Goal: Information Seeking & Learning: Learn about a topic

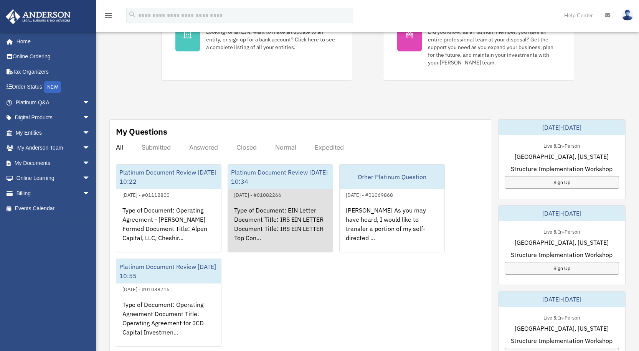
scroll to position [269, 0]
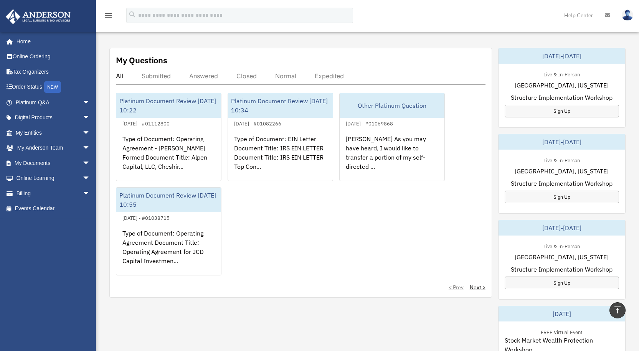
click at [626, 14] on img at bounding box center [627, 15] width 12 height 11
click at [155, 76] on div "Submitted" at bounding box center [156, 76] width 29 height 8
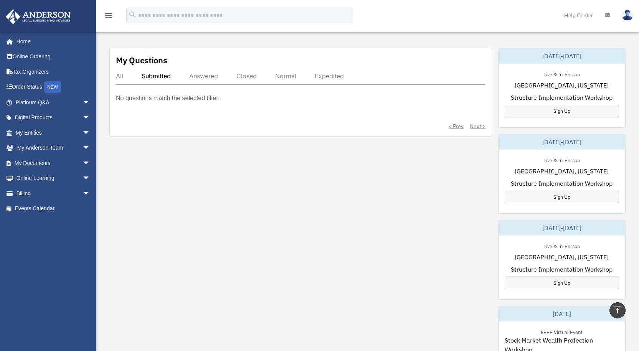
click at [198, 78] on div "Answered" at bounding box center [203, 76] width 29 height 8
click at [249, 77] on div "Closed" at bounding box center [246, 76] width 20 height 8
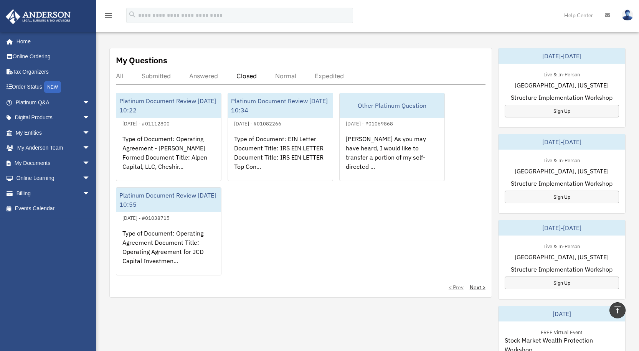
click at [287, 77] on div "Normal" at bounding box center [285, 76] width 21 height 8
drag, startPoint x: 326, startPoint y: 77, endPoint x: 282, endPoint y: 77, distance: 44.1
click at [326, 78] on div "Expedited" at bounding box center [329, 76] width 29 height 8
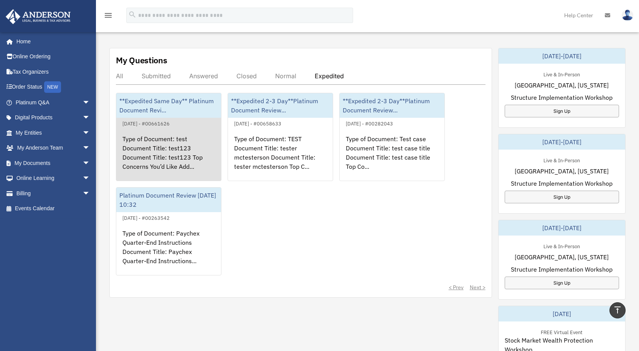
click at [159, 114] on div "**Expedited Same Day** Platinum Document Revi..." at bounding box center [168, 105] width 105 height 25
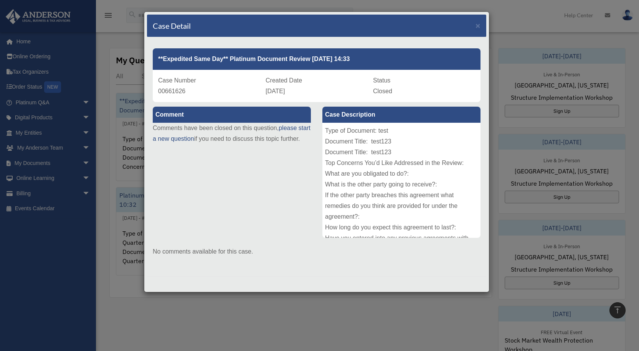
click at [119, 181] on div "Case Detail × **Expedited Same Day** Platinum Document Review 07/01/2024 14:33 …" at bounding box center [319, 175] width 639 height 351
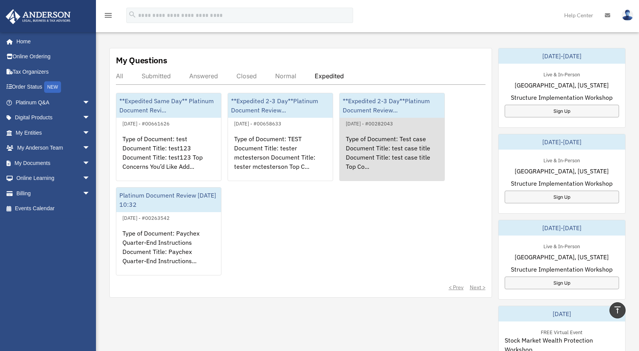
click at [395, 136] on div "Type of Document: Test case Document Title: test case title Document Title: tes…" at bounding box center [392, 158] width 105 height 60
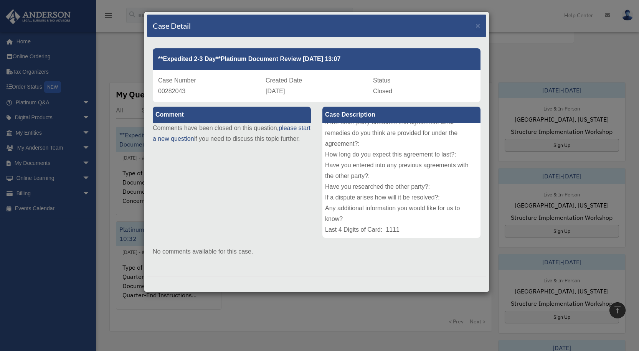
scroll to position [230, 0]
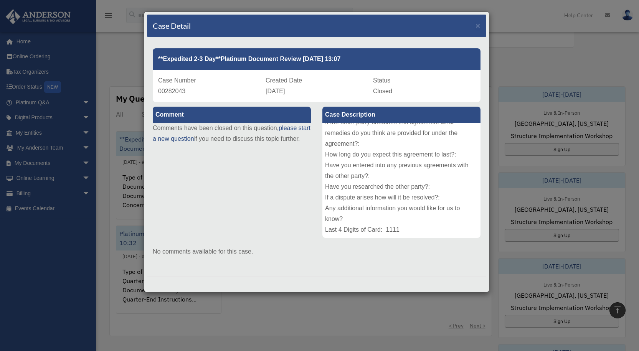
click at [511, 24] on div "Case Detail × **Expedited 2-3 Day**Platinum Document Review 01/25/2023 13:07 Ca…" at bounding box center [319, 175] width 639 height 351
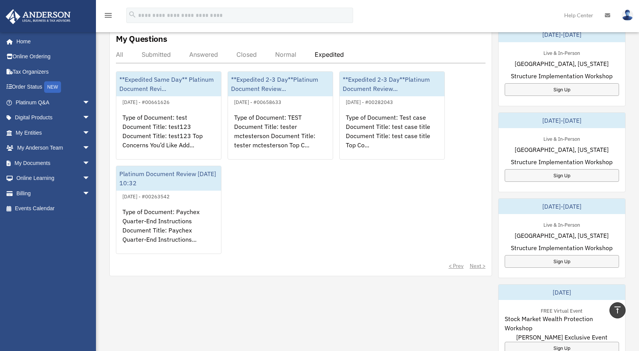
scroll to position [269, 0]
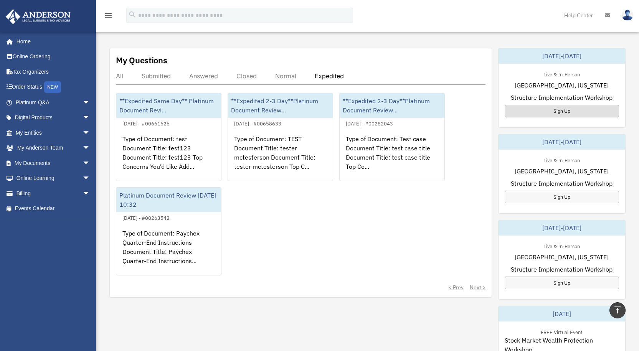
click at [544, 115] on div "Sign Up" at bounding box center [561, 111] width 114 height 13
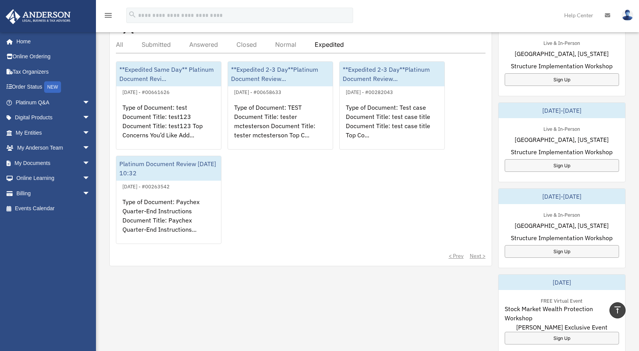
scroll to position [230, 0]
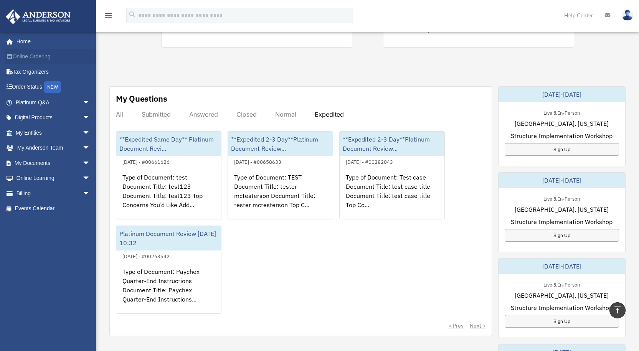
click at [30, 52] on link "Online Ordering" at bounding box center [53, 56] width 96 height 15
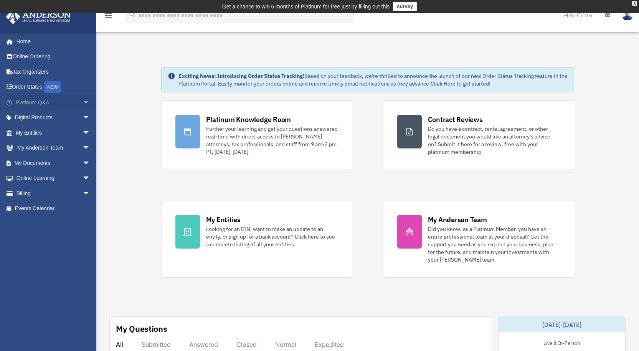
click at [82, 102] on span "arrow_drop_down" at bounding box center [89, 103] width 15 height 16
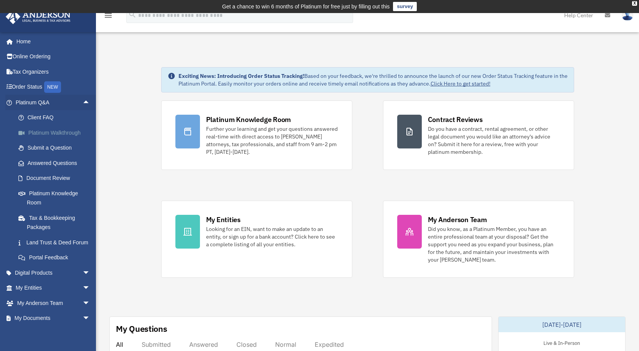
click at [66, 132] on link "Platinum Walkthrough" at bounding box center [56, 132] width 91 height 15
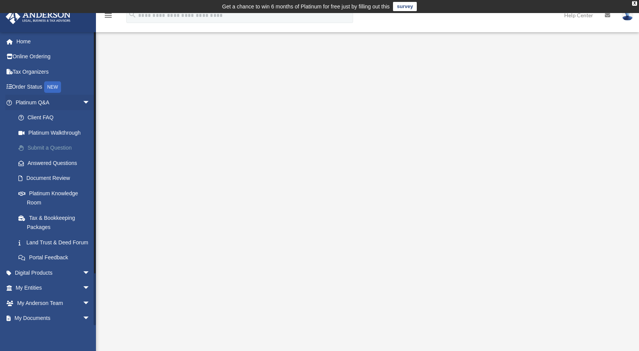
click at [57, 148] on link "Submit a Question" at bounding box center [56, 147] width 91 height 15
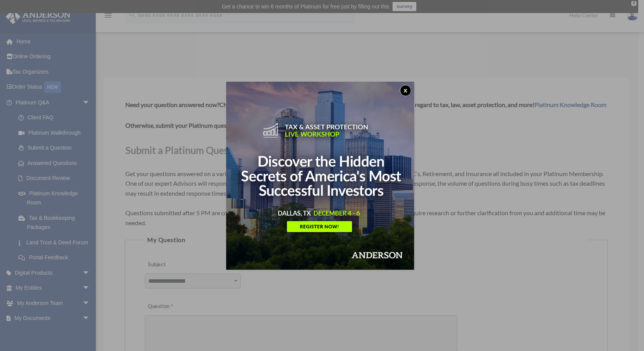
click at [409, 87] on button "x" at bounding box center [406, 91] width 12 height 12
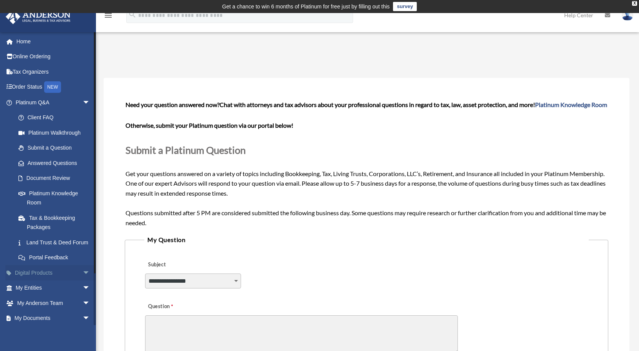
click at [49, 280] on link "Digital Products arrow_drop_down" at bounding box center [53, 272] width 96 height 15
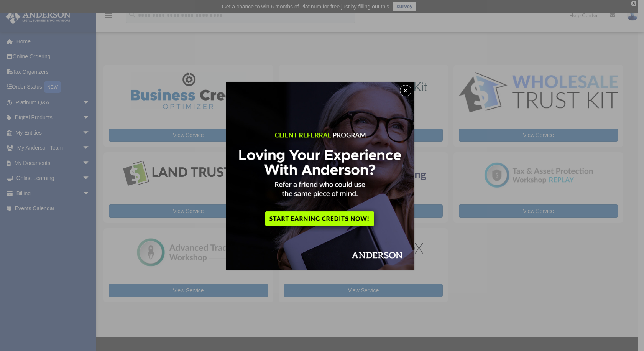
click at [408, 90] on button "x" at bounding box center [406, 91] width 12 height 12
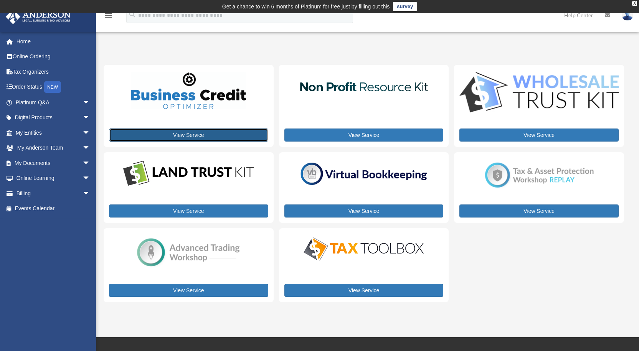
click at [223, 134] on link "View Service" at bounding box center [188, 135] width 159 height 13
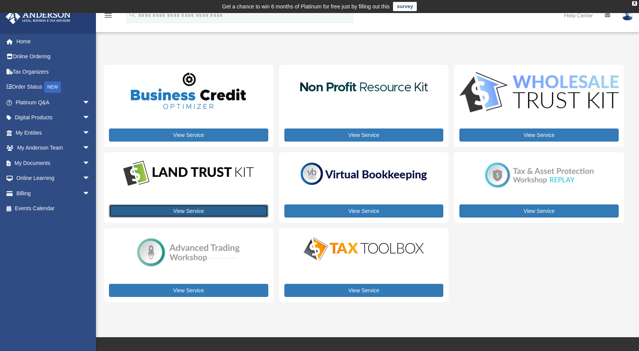
click at [213, 211] on link "View Service" at bounding box center [188, 210] width 159 height 13
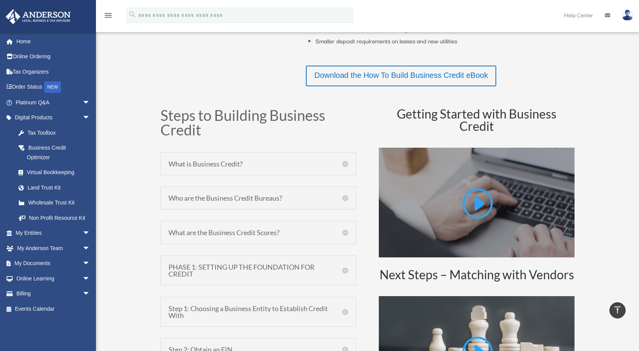
scroll to position [307, 0]
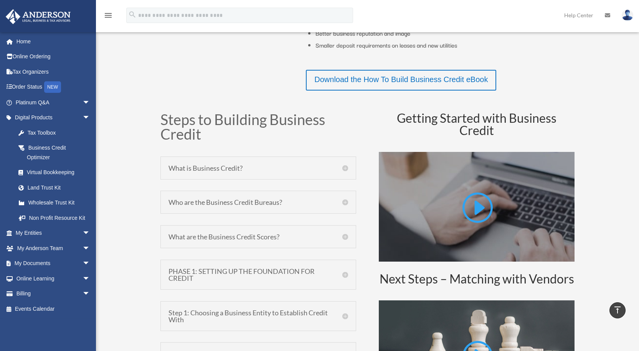
click at [338, 168] on h5 "What is Business Credit?" at bounding box center [258, 168] width 180 height 7
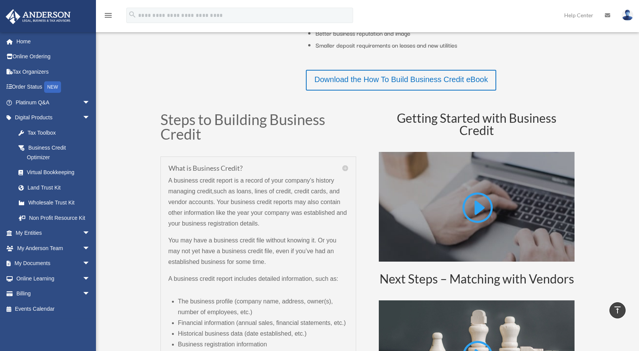
click at [344, 167] on h5 "What is Business Credit?" at bounding box center [258, 168] width 180 height 7
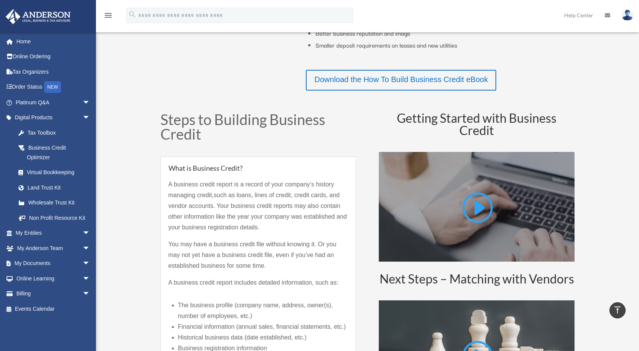
click at [342, 165] on h5 "What is Business Credit?" at bounding box center [258, 168] width 180 height 7
click at [345, 167] on h5 "What is Business Credit?" at bounding box center [258, 168] width 180 height 7
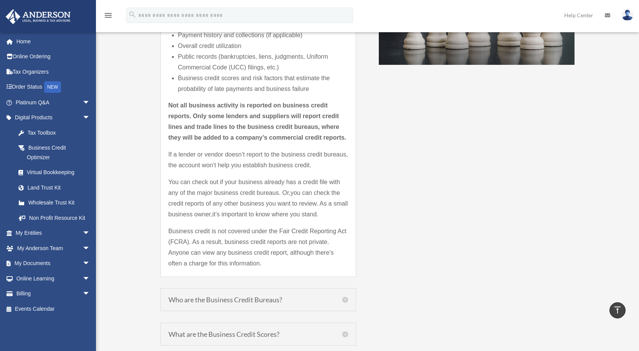
scroll to position [806, 0]
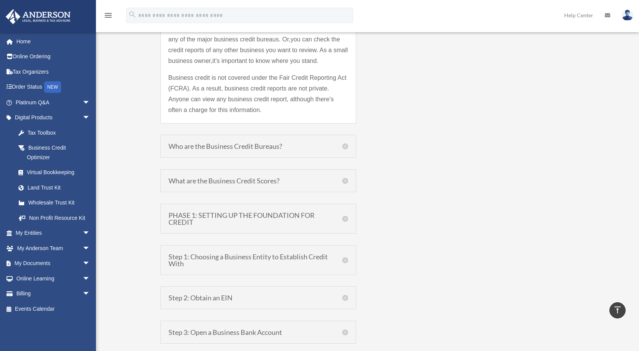
click at [348, 145] on div "Who are the Business Credit Bureaus? There are three major business credit bure…" at bounding box center [258, 146] width 196 height 23
click at [345, 145] on h5 "Who are the Business Credit Bureaus?" at bounding box center [258, 146] width 180 height 7
click at [274, 149] on h5 "Who are the Business Credit Bureaus?" at bounding box center [258, 146] width 180 height 7
click at [272, 143] on h5 "Who are the Business Credit Bureaus?" at bounding box center [258, 146] width 180 height 7
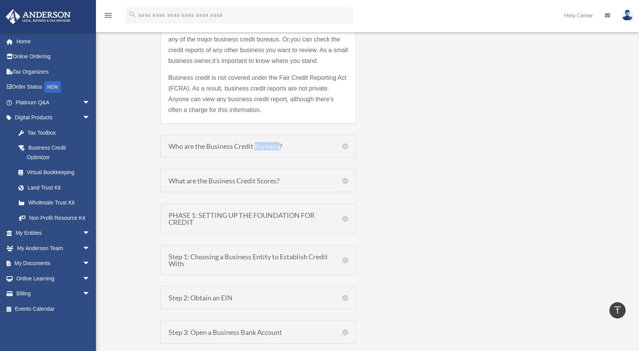
click at [272, 143] on h5 "Who are the Business Credit Bureaus?" at bounding box center [258, 146] width 180 height 7
click at [330, 148] on h5 "Who are the Business Credit Bureaus?" at bounding box center [258, 146] width 180 height 7
click at [334, 148] on h5 "Who are the Business Credit Bureaus?" at bounding box center [258, 146] width 180 height 7
click at [342, 147] on h5 "Who are the Business Credit Bureaus?" at bounding box center [258, 146] width 180 height 7
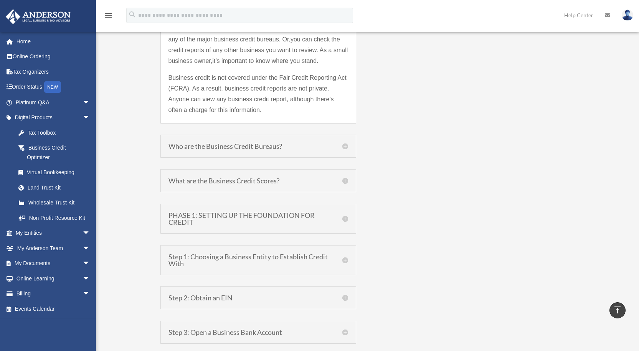
click at [343, 147] on h5 "Who are the Business Credit Bureaus?" at bounding box center [258, 146] width 180 height 7
click at [344, 184] on h5 "What are the Business Credit Scores?" at bounding box center [258, 180] width 180 height 7
click at [345, 183] on h5 "What are the Business Credit Scores?" at bounding box center [258, 180] width 180 height 7
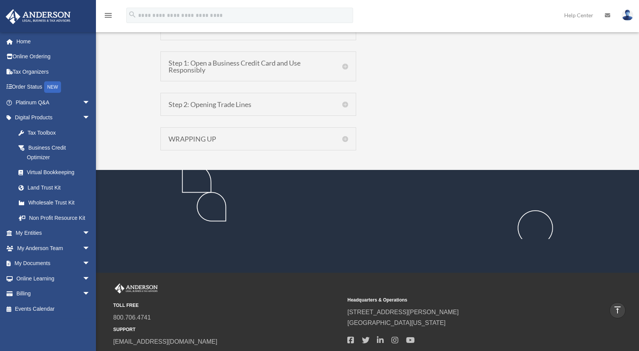
scroll to position [1196, 0]
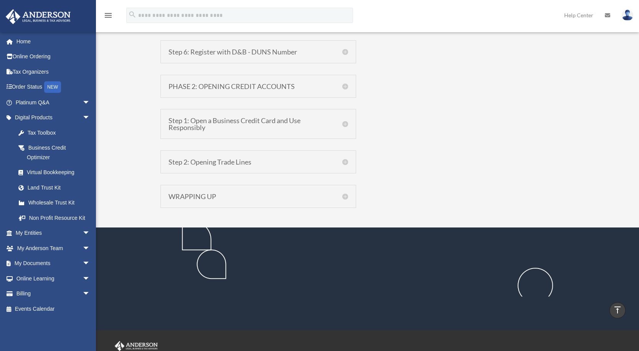
click at [344, 192] on div "WRAPPING UP Wrapping Up Building strong business credit can take some time and …" at bounding box center [258, 196] width 196 height 23
click at [345, 194] on h5 "WRAPPING UP" at bounding box center [258, 196] width 180 height 7
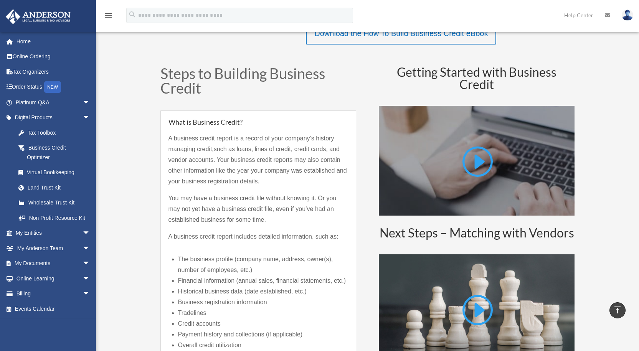
scroll to position [314, 0]
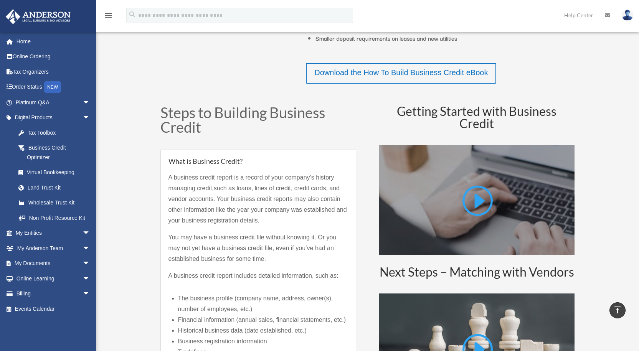
click at [344, 160] on h5 "What is Business Credit?" at bounding box center [258, 161] width 180 height 7
click at [344, 159] on h5 "What is Business Credit?" at bounding box center [258, 161] width 180 height 7
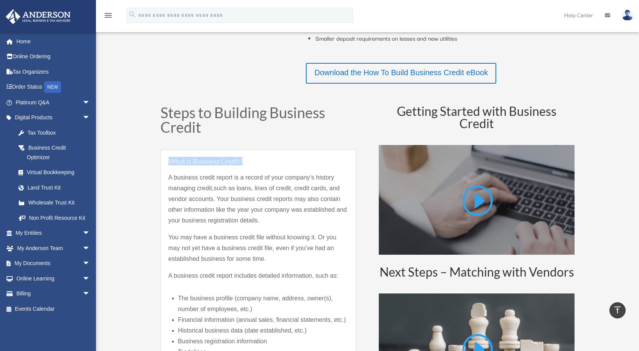
click at [326, 162] on h5 "What is Business Credit?" at bounding box center [258, 161] width 180 height 7
click at [327, 162] on h5 "What is Business Credit?" at bounding box center [258, 161] width 180 height 7
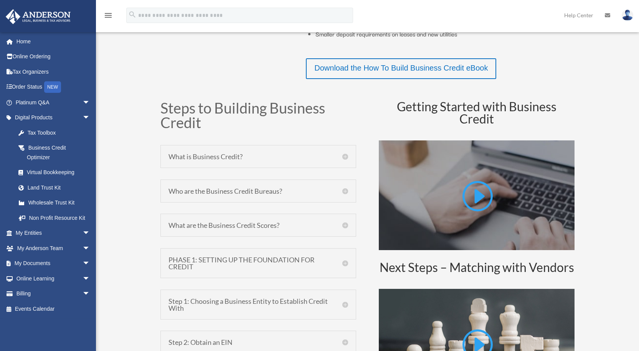
scroll to position [315, 0]
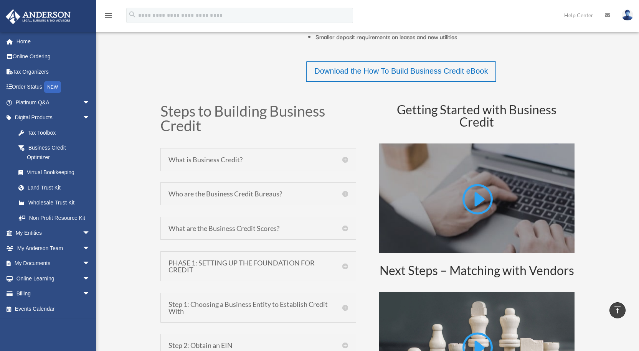
click at [310, 194] on h5 "Who are the Business Credit Bureaus?" at bounding box center [258, 193] width 180 height 7
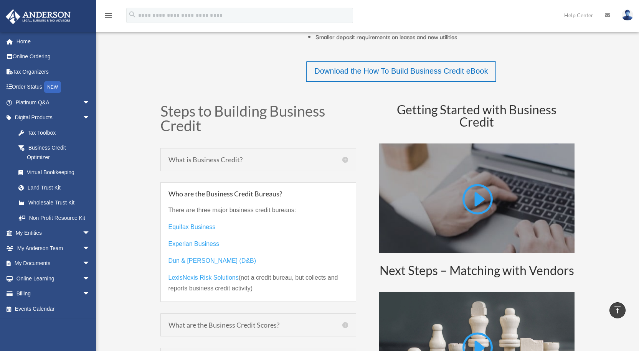
click at [310, 194] on h5 "Who are the Business Credit Bureaus?" at bounding box center [258, 193] width 180 height 7
click at [251, 196] on h5 "Who are the Business Credit Bureaus?" at bounding box center [258, 193] width 180 height 7
click at [255, 196] on h5 "Who are the Business Credit Bureaus?" at bounding box center [258, 193] width 180 height 7
click at [353, 194] on div "Who are the Business Credit Bureaus? There are three major business credit bure…" at bounding box center [258, 242] width 196 height 120
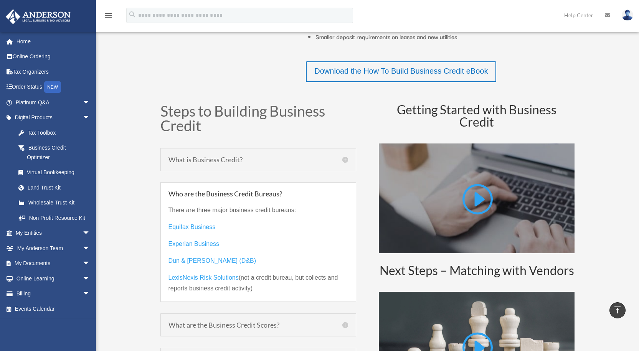
click at [342, 194] on h5 "Who are the Business Credit Bureaus?" at bounding box center [258, 193] width 180 height 7
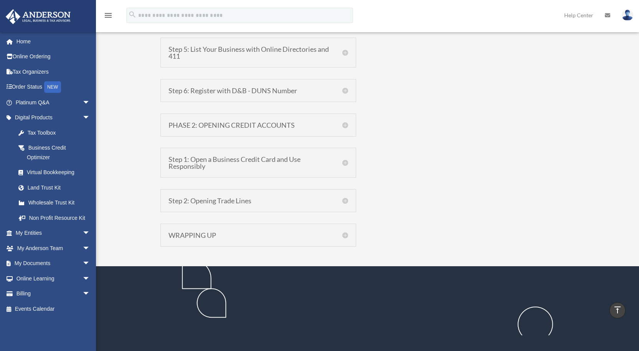
scroll to position [622, 0]
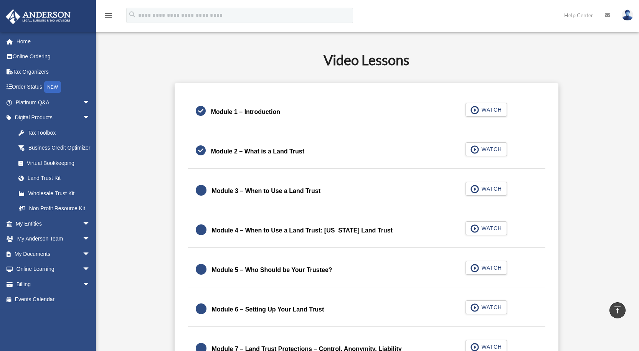
scroll to position [345, 0]
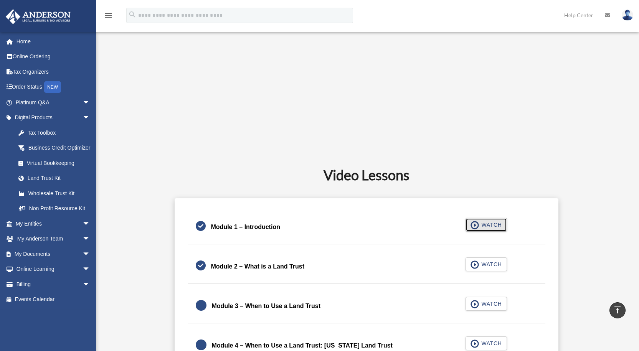
click at [473, 231] on button "WATCH" at bounding box center [485, 225] width 41 height 14
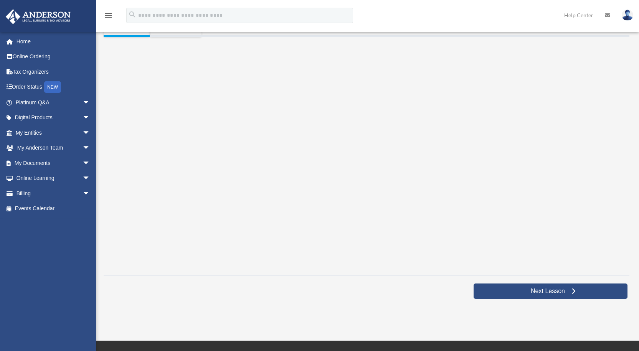
scroll to position [205, 0]
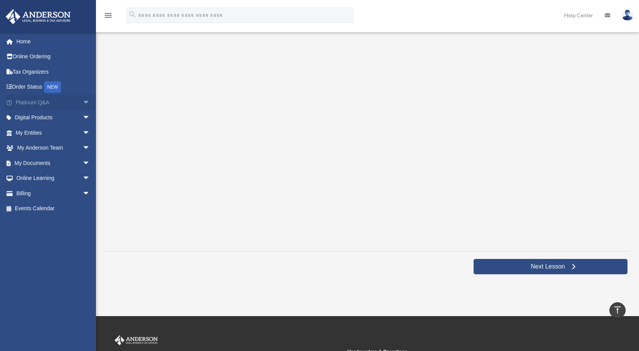
click at [64, 99] on link "Platinum Q&A arrow_drop_down" at bounding box center [53, 102] width 96 height 15
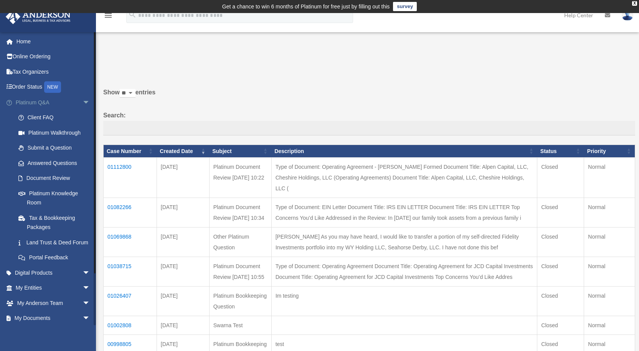
click at [82, 101] on span "arrow_drop_down" at bounding box center [89, 103] width 15 height 16
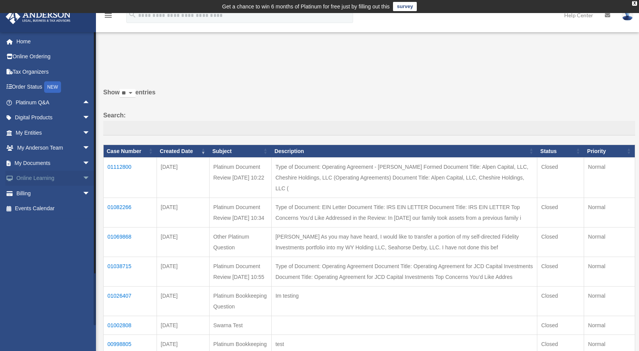
click at [82, 176] on span "arrow_drop_down" at bounding box center [89, 179] width 15 height 16
click at [82, 177] on span "arrow_drop_up" at bounding box center [89, 179] width 15 height 16
click at [82, 166] on span "arrow_drop_down" at bounding box center [89, 163] width 15 height 16
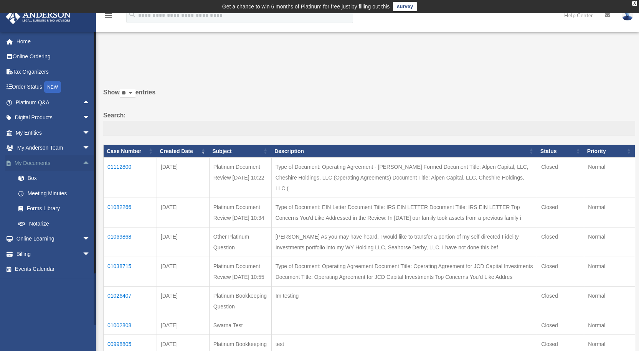
click at [82, 166] on span "arrow_drop_up" at bounding box center [89, 163] width 15 height 16
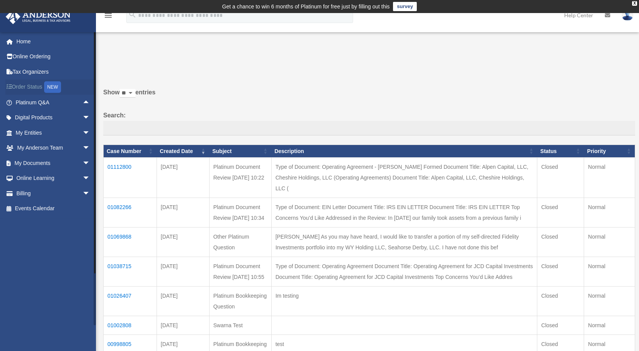
click at [60, 83] on div "NEW" at bounding box center [52, 87] width 17 height 12
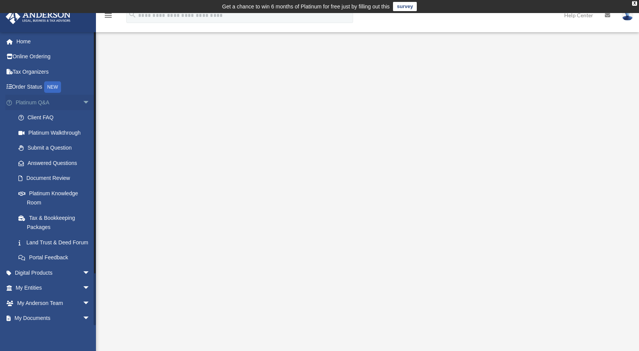
click at [82, 99] on span "arrow_drop_down" at bounding box center [89, 103] width 15 height 16
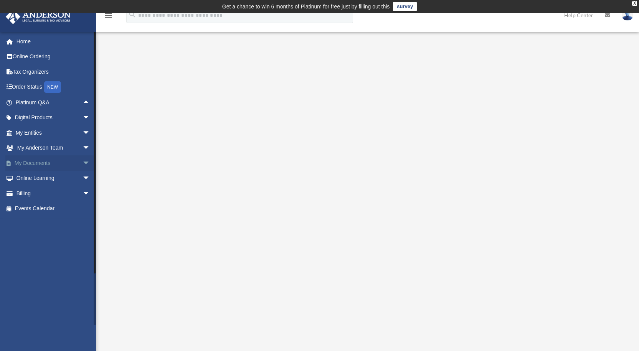
click at [82, 161] on span "arrow_drop_down" at bounding box center [89, 163] width 15 height 16
